Goal: Task Accomplishment & Management: Use online tool/utility

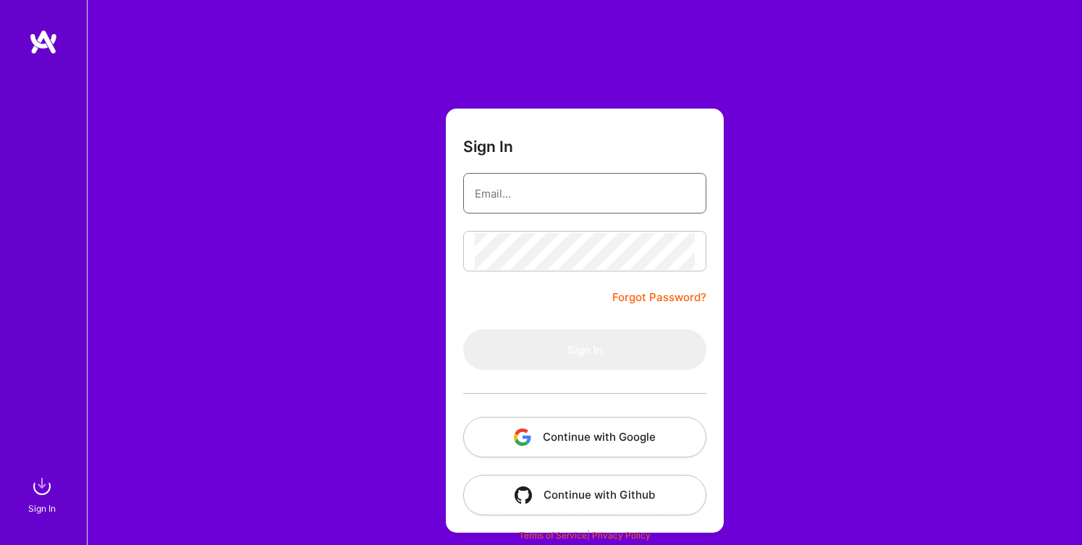
type input "[EMAIL_ADDRESS][DOMAIN_NAME]"
click at [585, 350] on button "Sign In" at bounding box center [584, 349] width 243 height 41
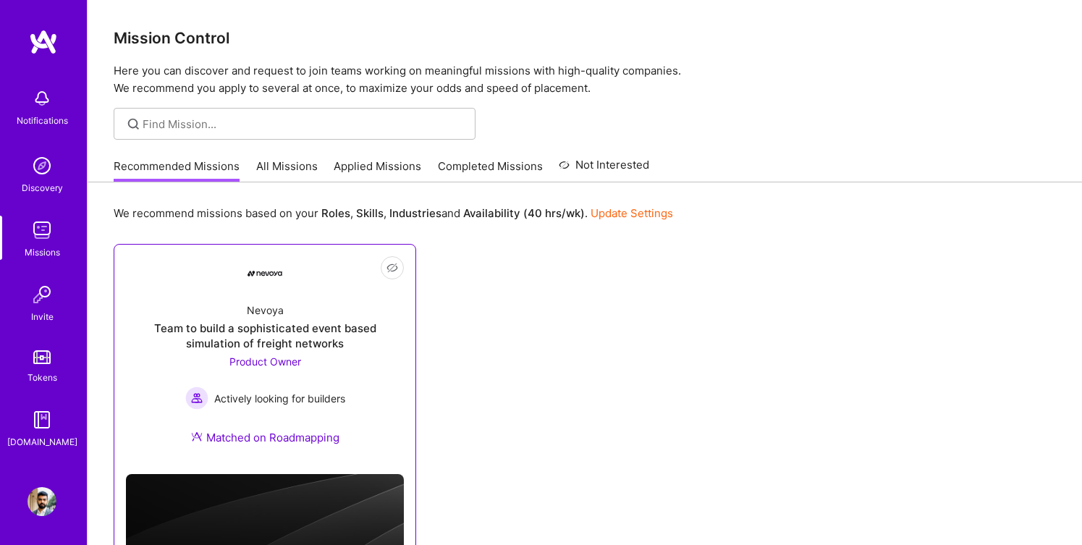
click at [323, 310] on div "Nevoya Team to build a sophisticated event based simulation of freight networks…" at bounding box center [265, 377] width 278 height 172
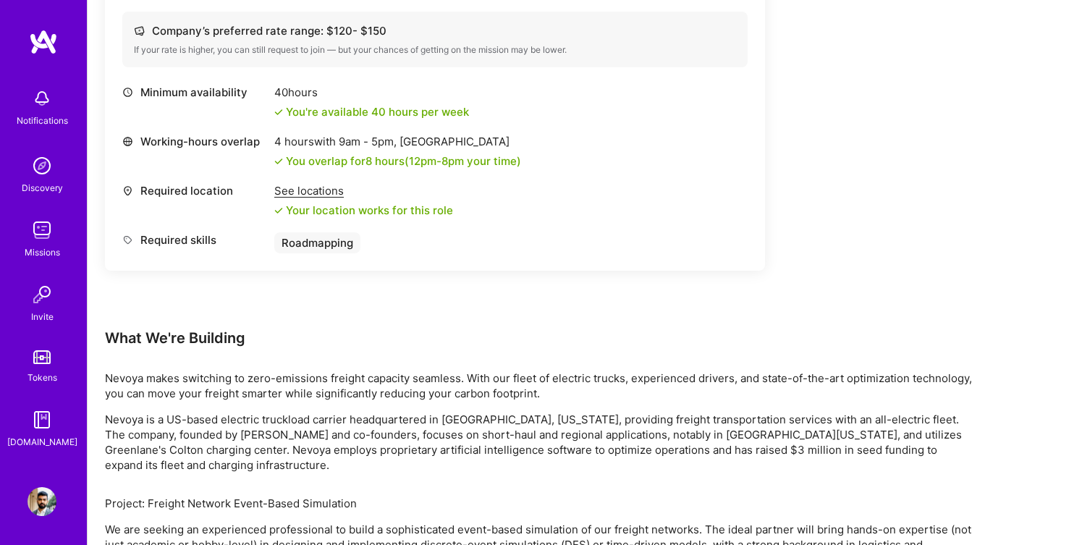
scroll to position [444, 0]
